Goal: Find specific page/section: Find specific page/section

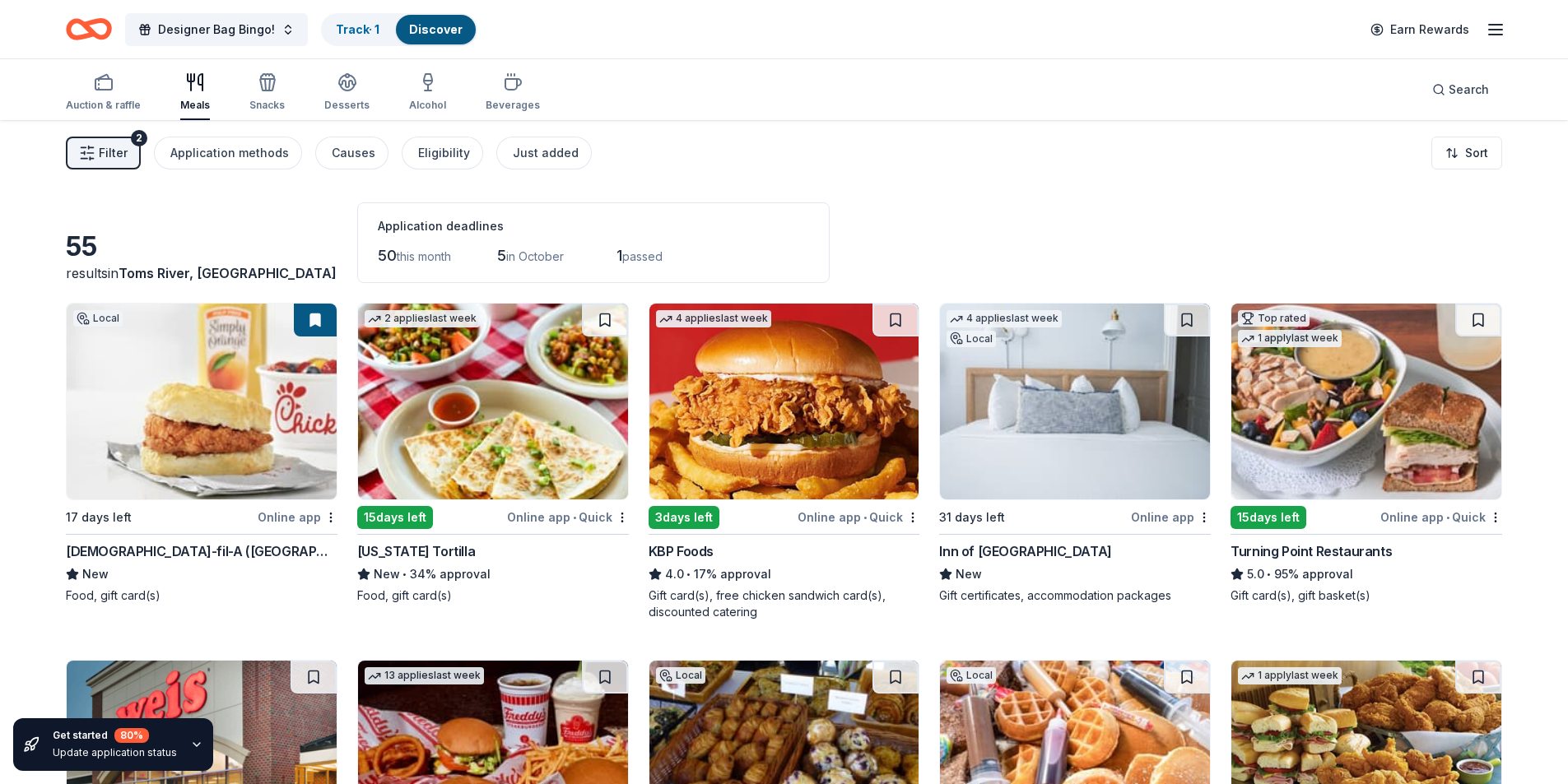
click at [26, 138] on div "Filter 2 Application methods Causes Eligibility Just added Sort" at bounding box center [784, 153] width 1568 height 66
click at [95, 153] on button "Filter 2" at bounding box center [103, 152] width 75 height 33
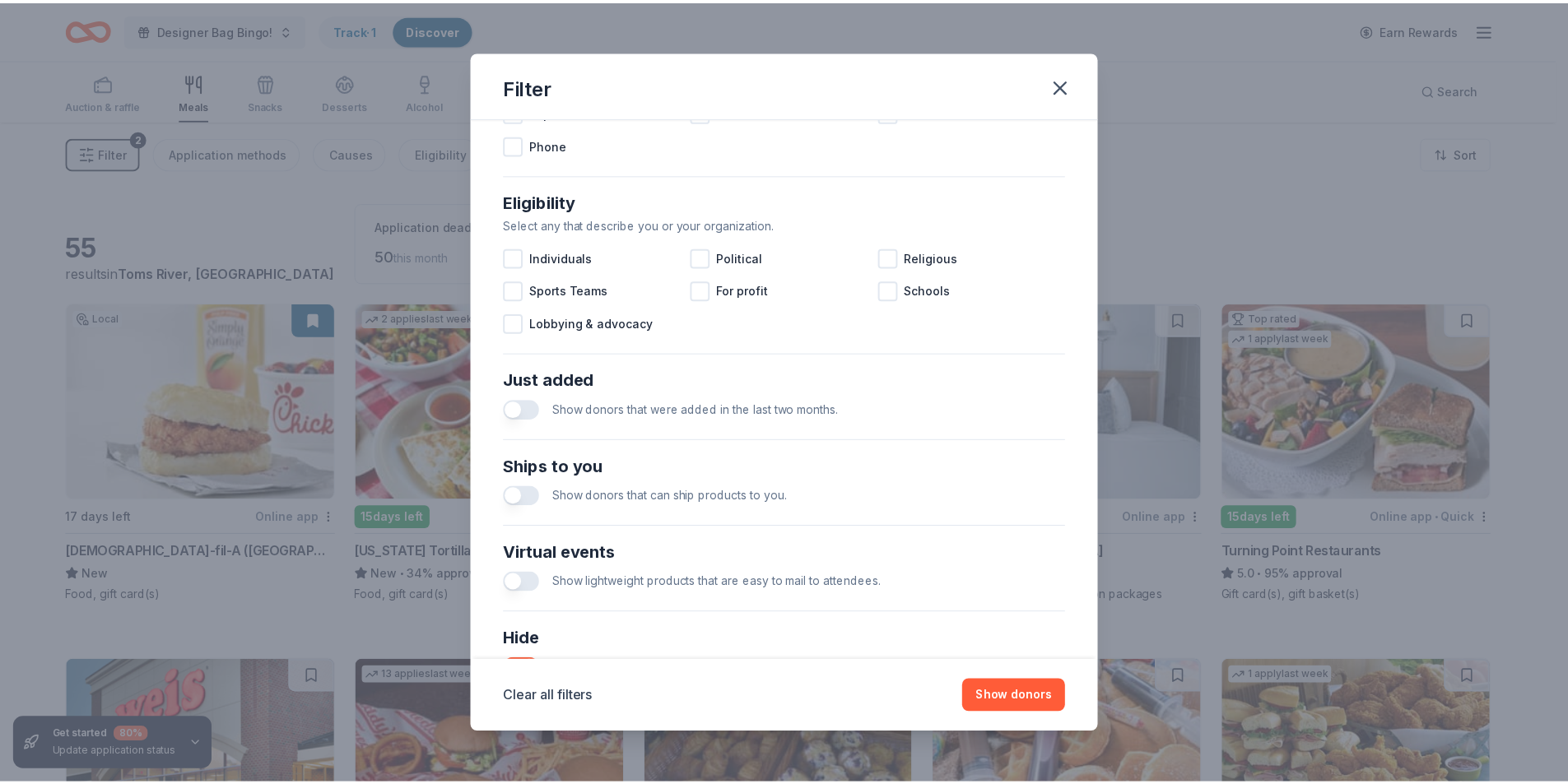
scroll to position [541, 0]
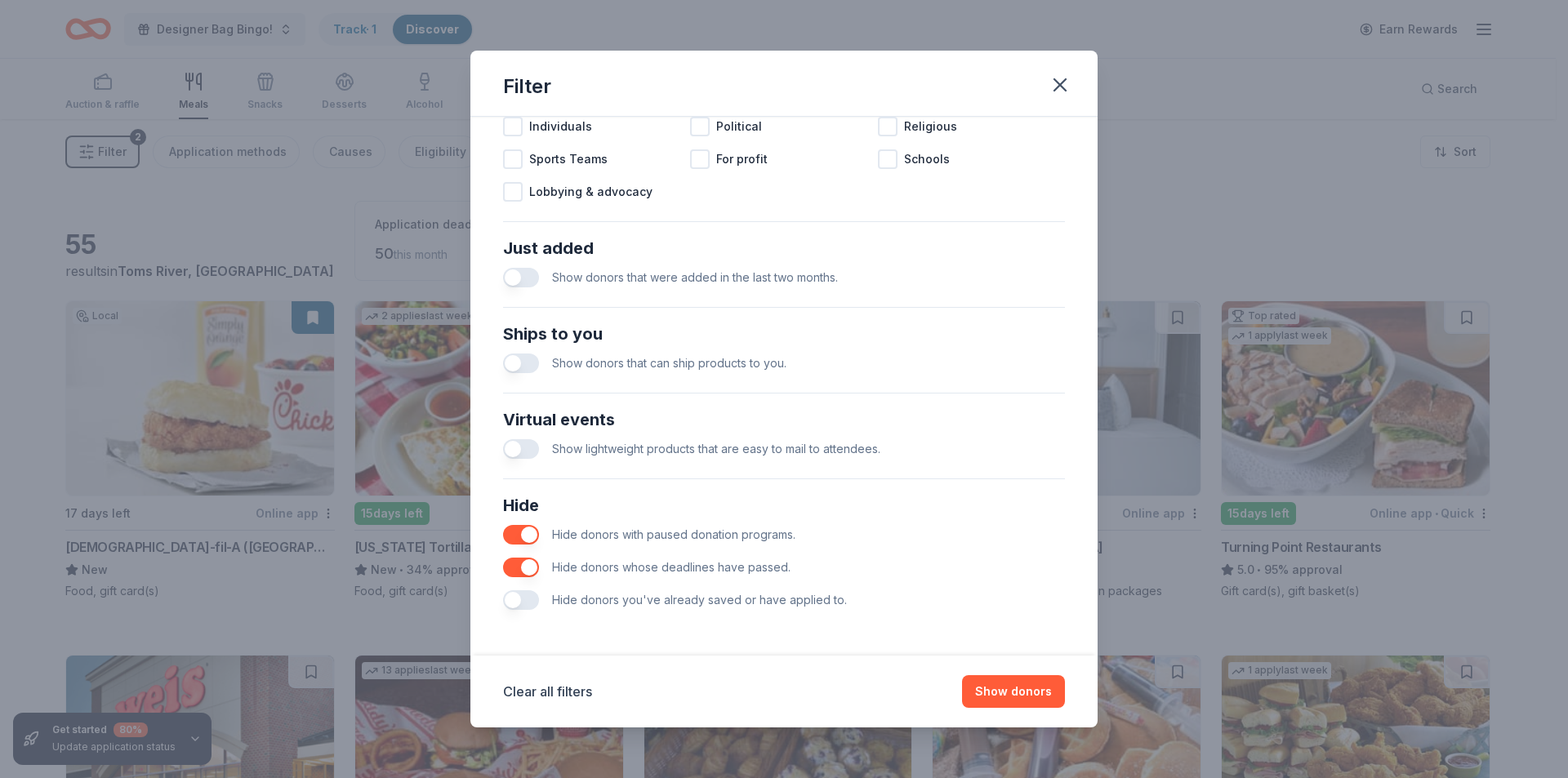
click at [527, 599] on button "button" at bounding box center [521, 600] width 36 height 20
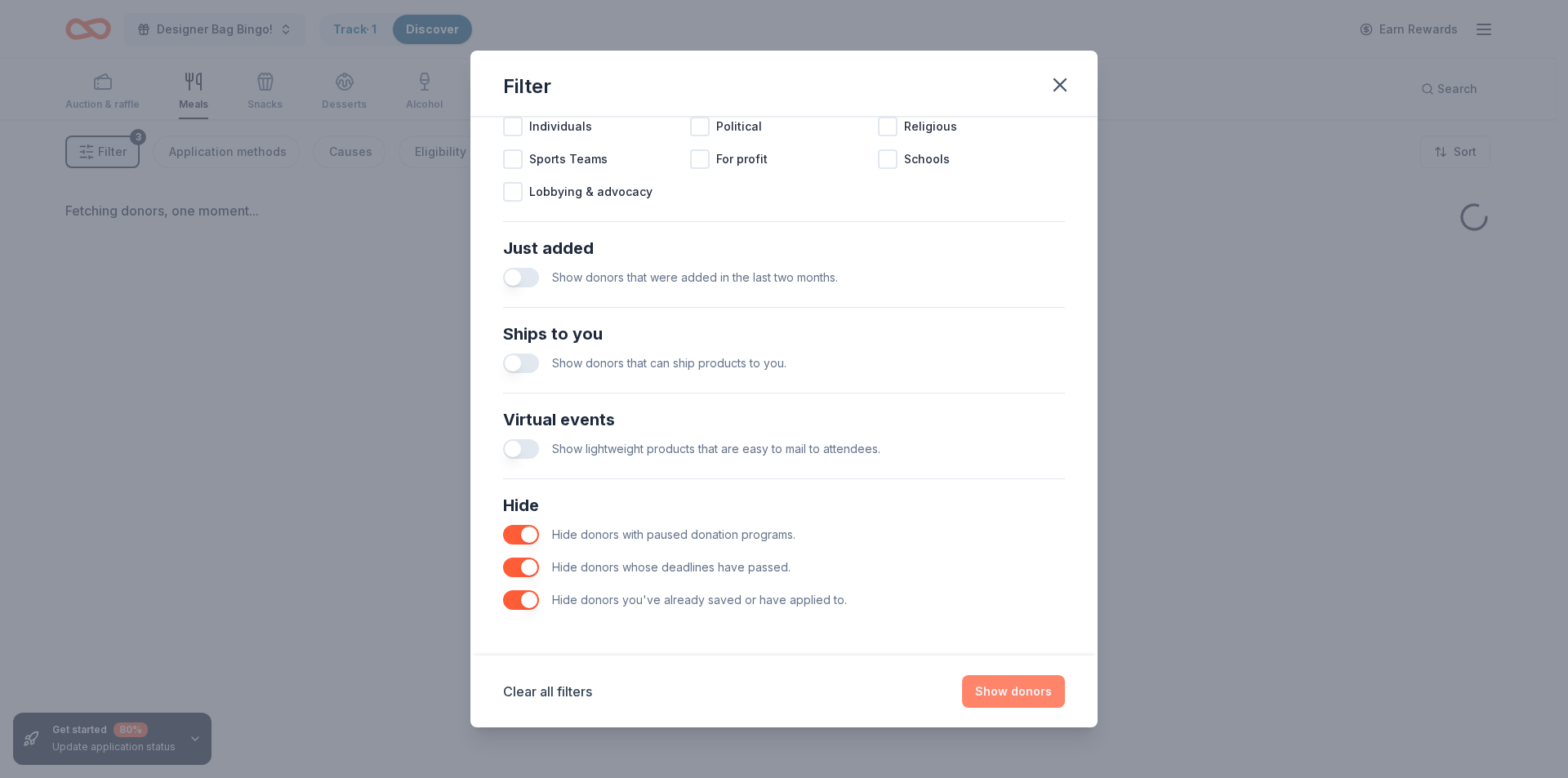
click at [1033, 698] on button "Show donors" at bounding box center [1013, 691] width 103 height 32
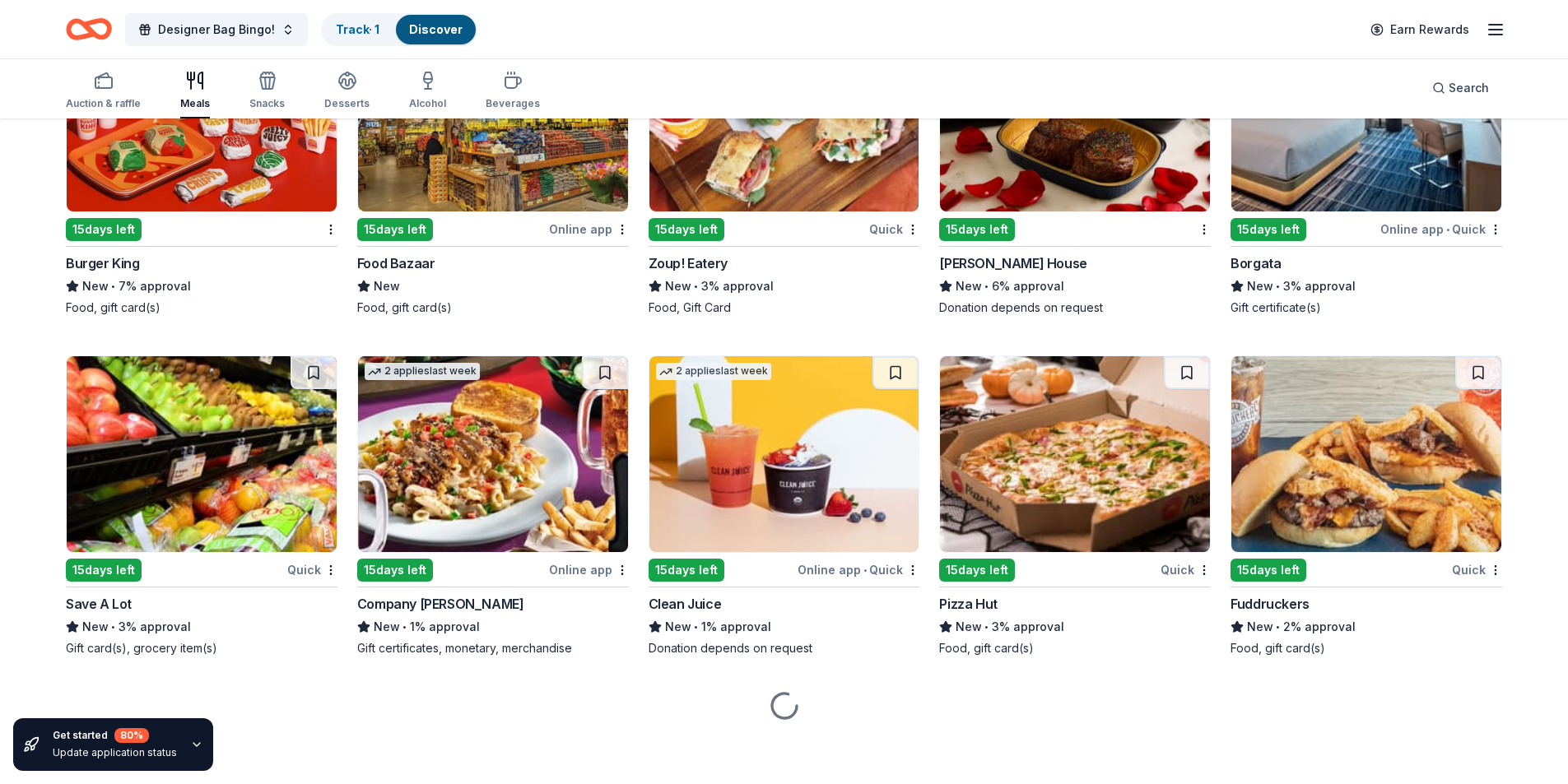
scroll to position [3051, 0]
